Goal: Information Seeking & Learning: Get advice/opinions

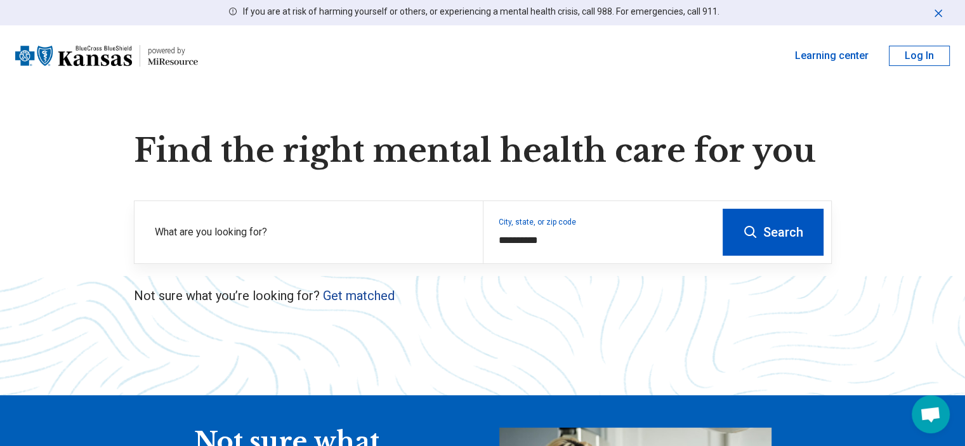
click at [386, 300] on link "Get matched" at bounding box center [359, 295] width 72 height 15
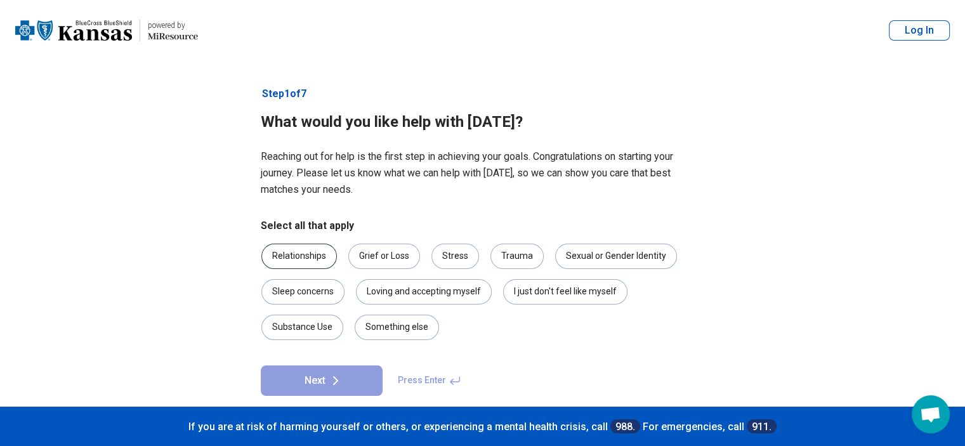
click at [319, 254] on div "Relationships" at bounding box center [299, 256] width 76 height 25
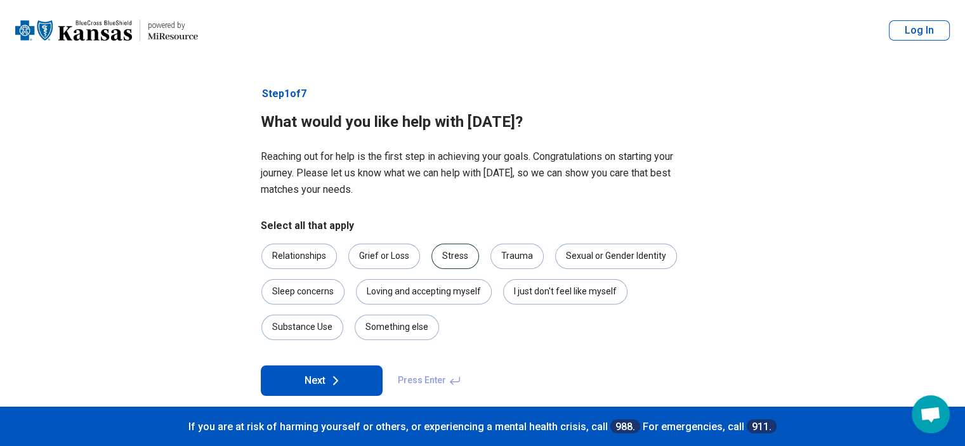
click at [471, 260] on div "Stress" at bounding box center [455, 256] width 48 height 25
click at [438, 294] on div "Loving and accepting myself" at bounding box center [424, 291] width 136 height 25
click at [333, 388] on button "Next" at bounding box center [322, 380] width 122 height 30
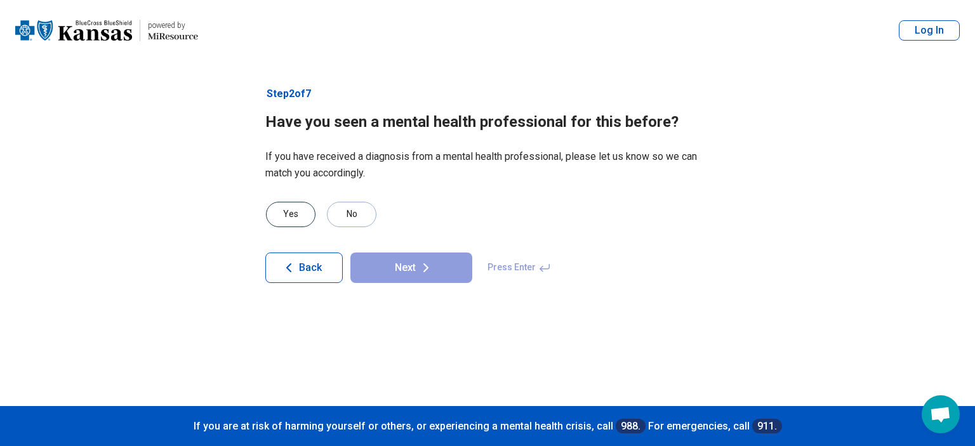
click at [302, 211] on div "Yes" at bounding box center [290, 214] width 49 height 25
click at [382, 268] on button "Next" at bounding box center [411, 268] width 122 height 30
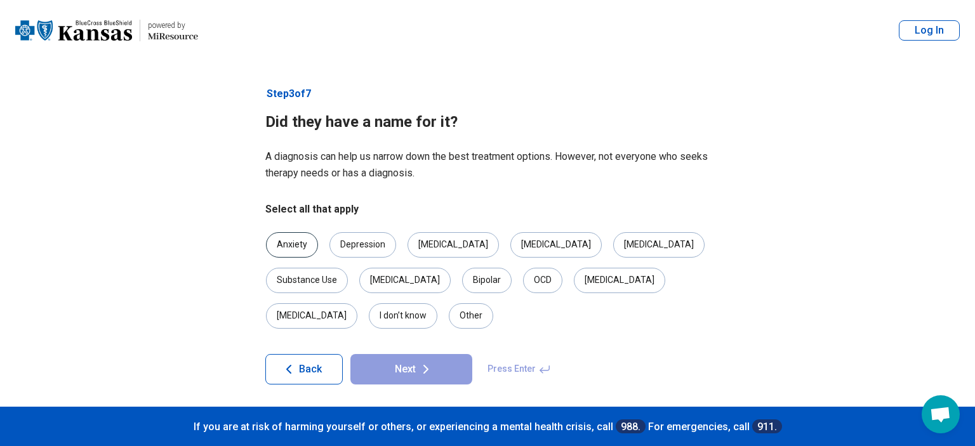
click at [296, 246] on div "Anxiety" at bounding box center [292, 244] width 52 height 25
click at [421, 247] on div "[MEDICAL_DATA]" at bounding box center [452, 244] width 91 height 25
click at [613, 243] on div "[MEDICAL_DATA]" at bounding box center [658, 244] width 91 height 25
click at [430, 354] on button "Next" at bounding box center [411, 369] width 122 height 30
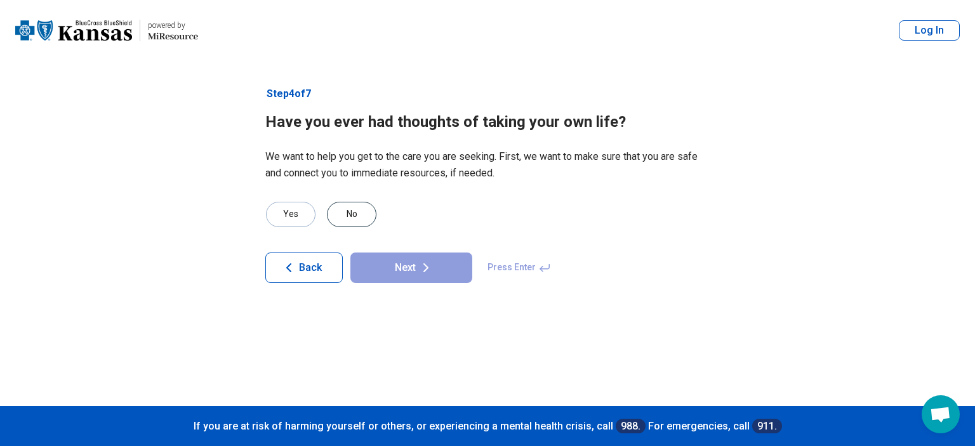
click at [364, 218] on div "No" at bounding box center [351, 214] width 49 height 25
click at [406, 270] on button "Next" at bounding box center [411, 268] width 122 height 30
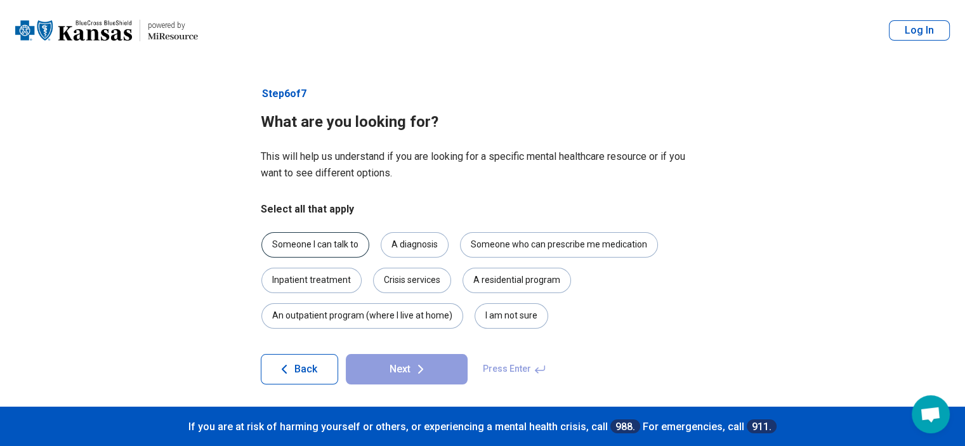
click at [348, 246] on div "Someone I can talk to" at bounding box center [315, 244] width 108 height 25
click at [393, 367] on button "Next" at bounding box center [407, 369] width 122 height 30
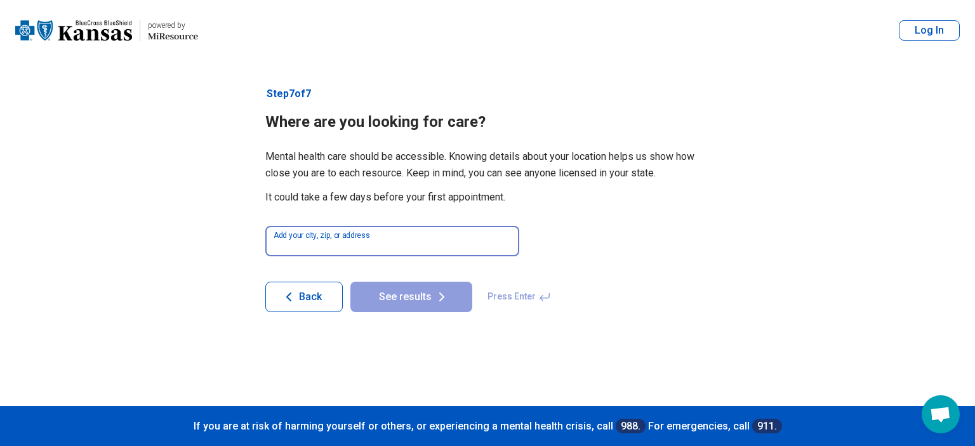
click at [404, 246] on input at bounding box center [392, 241] width 254 height 30
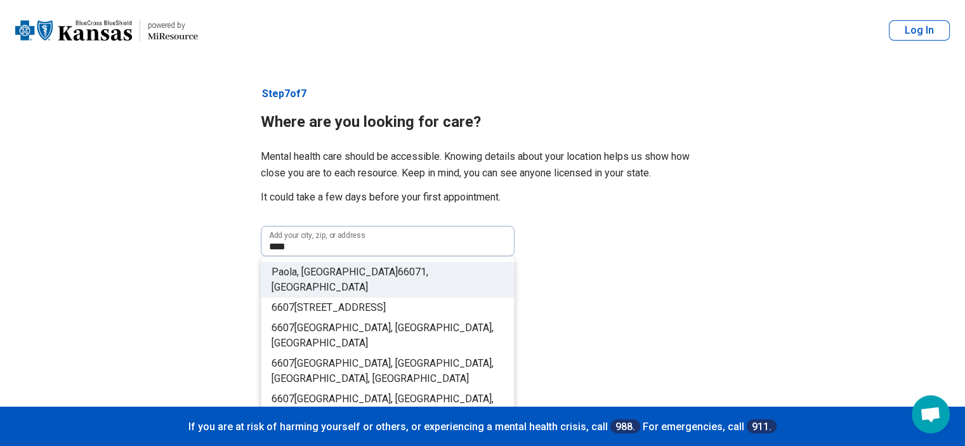
click at [361, 273] on span "1, [GEOGRAPHIC_DATA]" at bounding box center [350, 279] width 157 height 27
type input "**********"
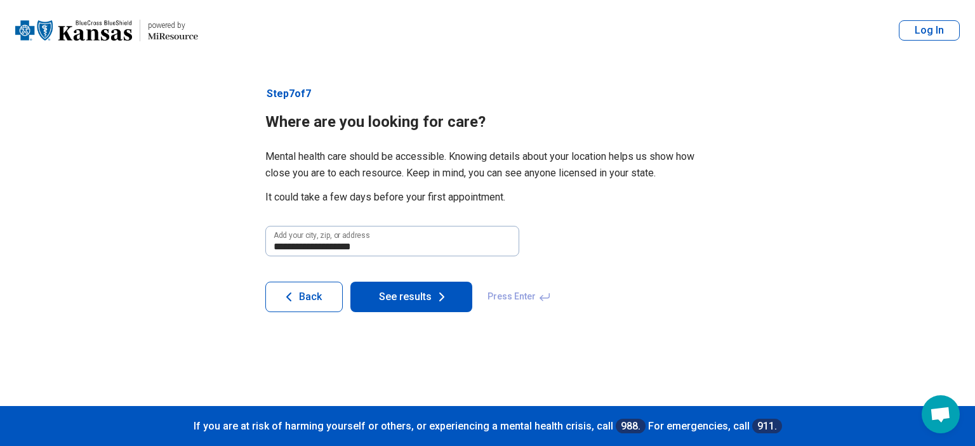
click at [391, 302] on button "See results" at bounding box center [411, 297] width 122 height 30
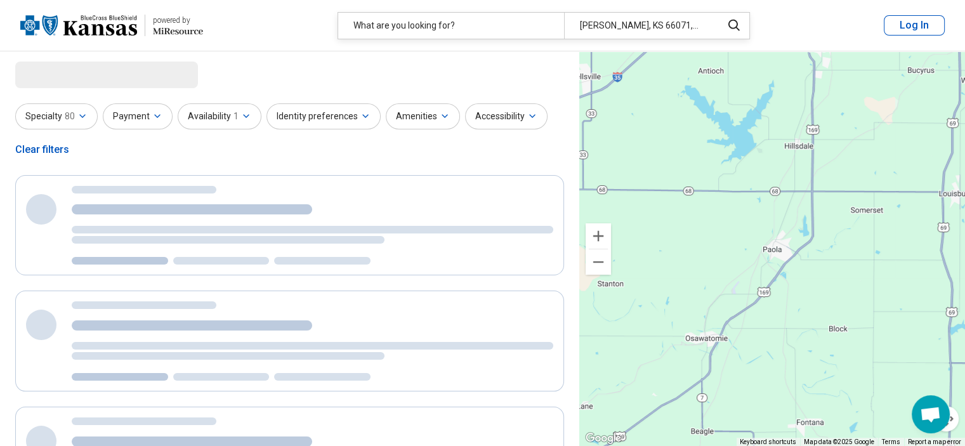
select select "***"
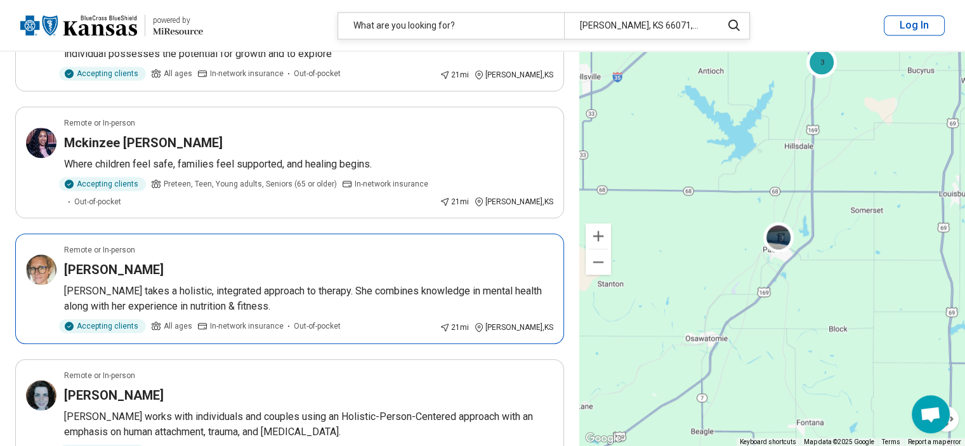
scroll to position [1446, 0]
